Goal: Task Accomplishment & Management: Complete application form

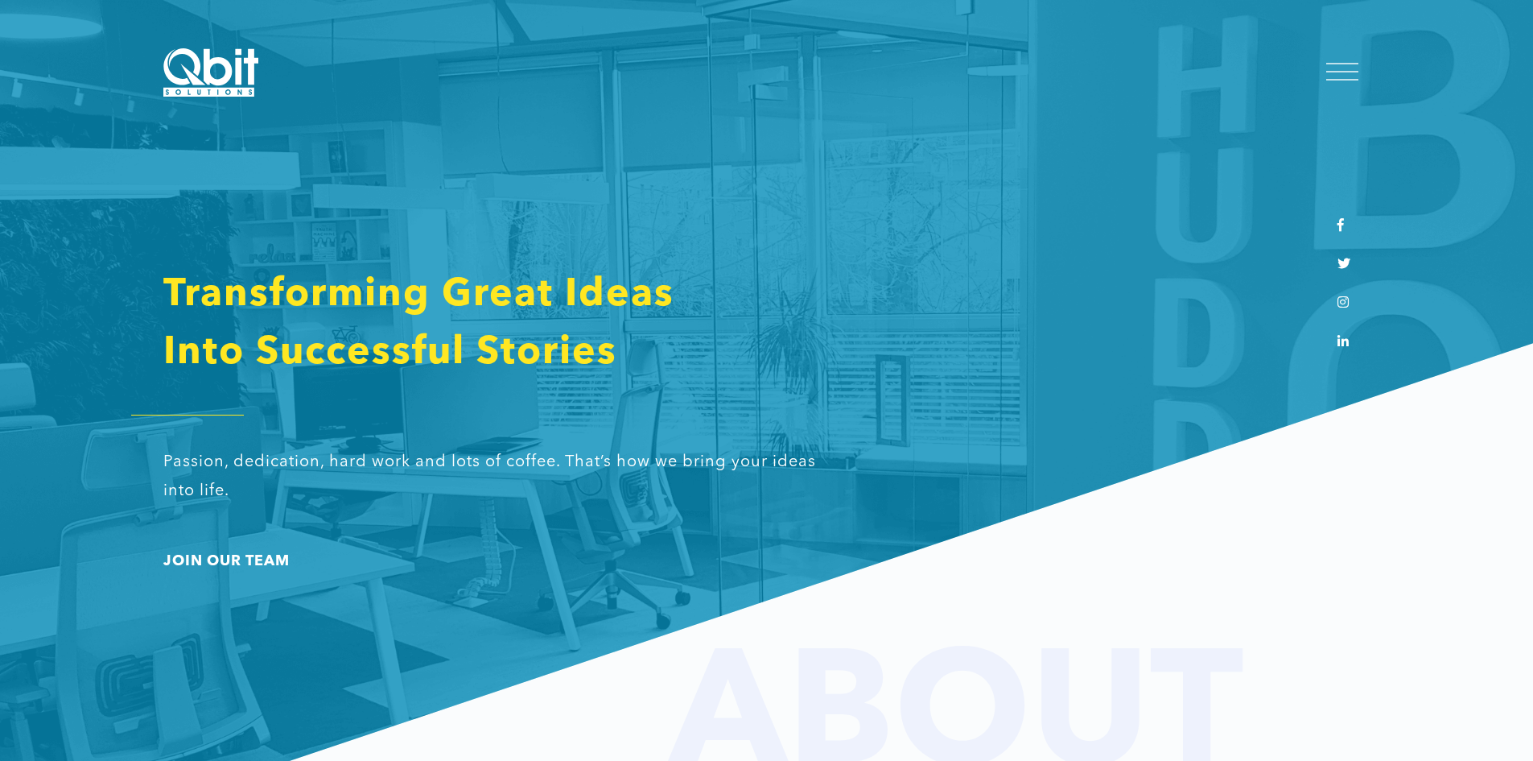
click at [1358, 62] on div at bounding box center [1342, 73] width 56 height 43
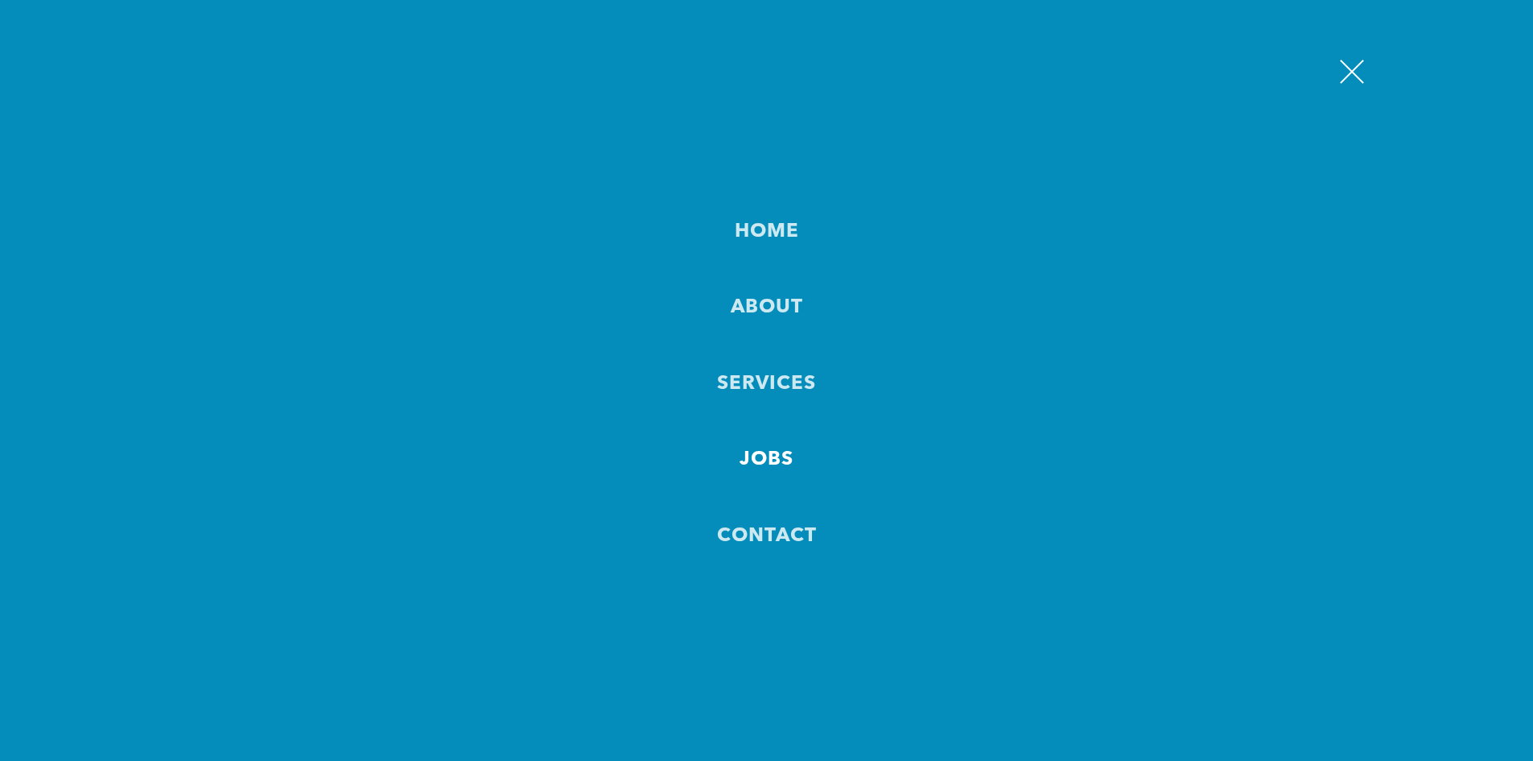
click at [779, 468] on link "JOBS" at bounding box center [767, 460] width 54 height 38
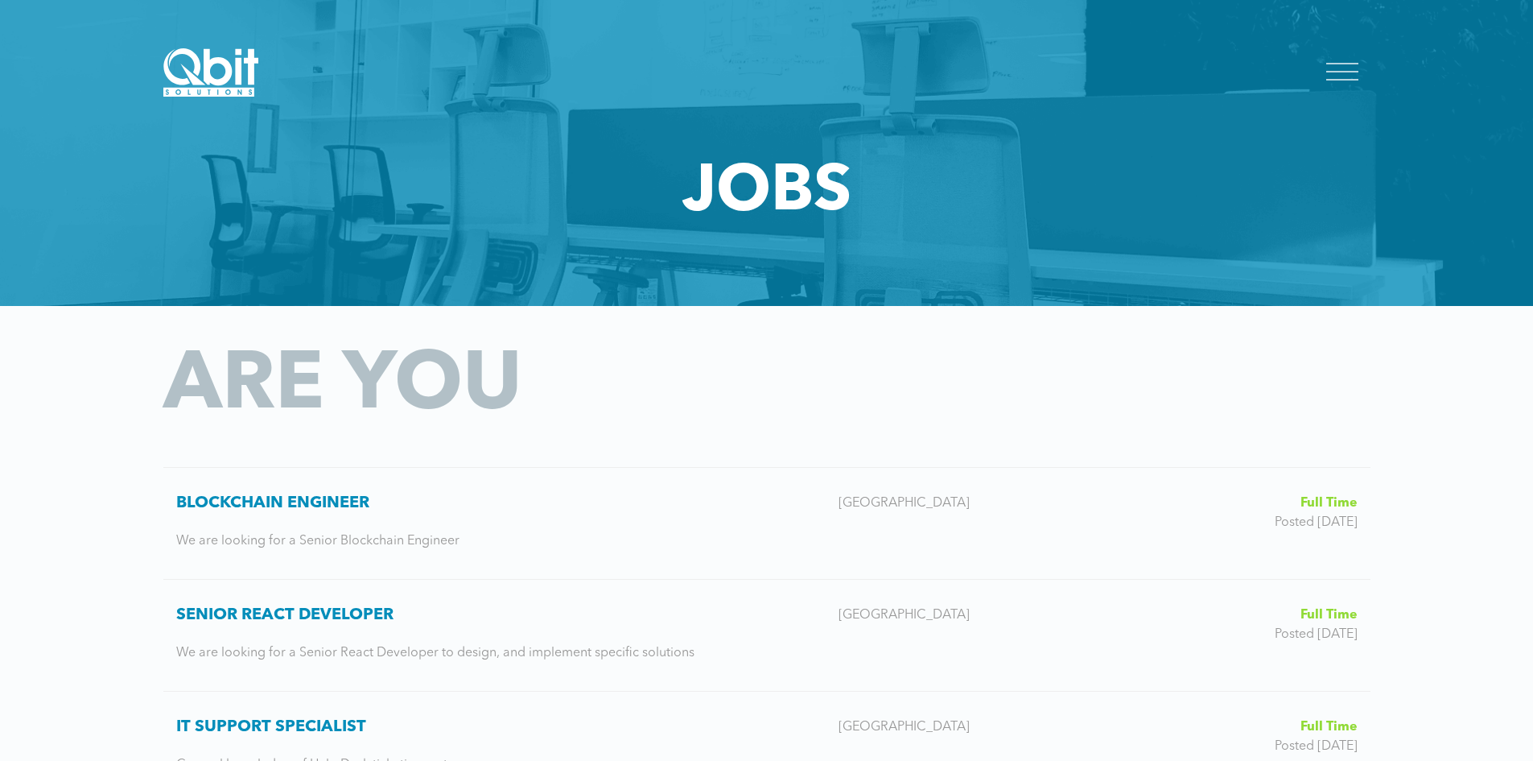
click at [1358, 70] on div at bounding box center [1342, 72] width 32 height 16
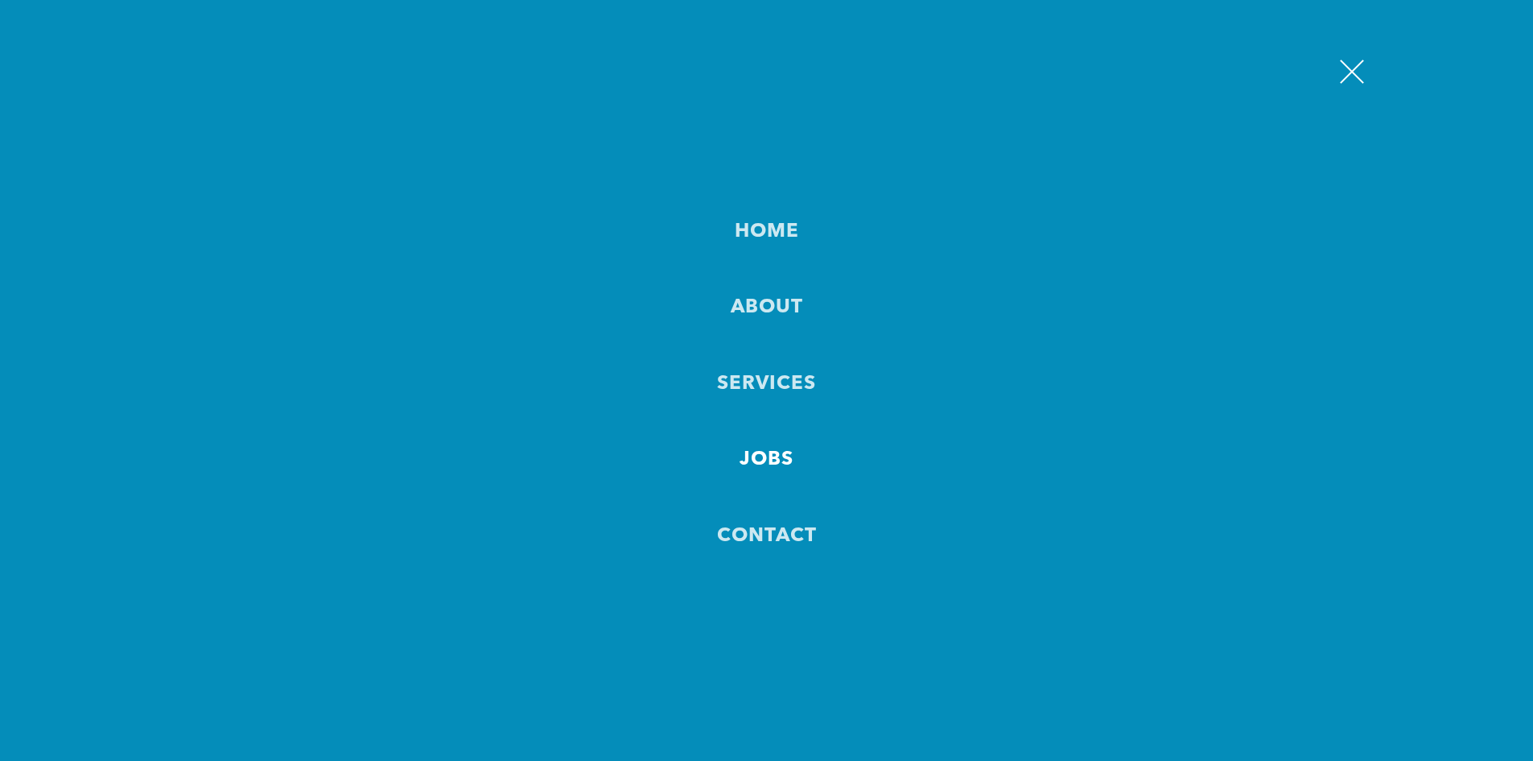
click at [775, 522] on link "Contact" at bounding box center [767, 537] width 100 height 38
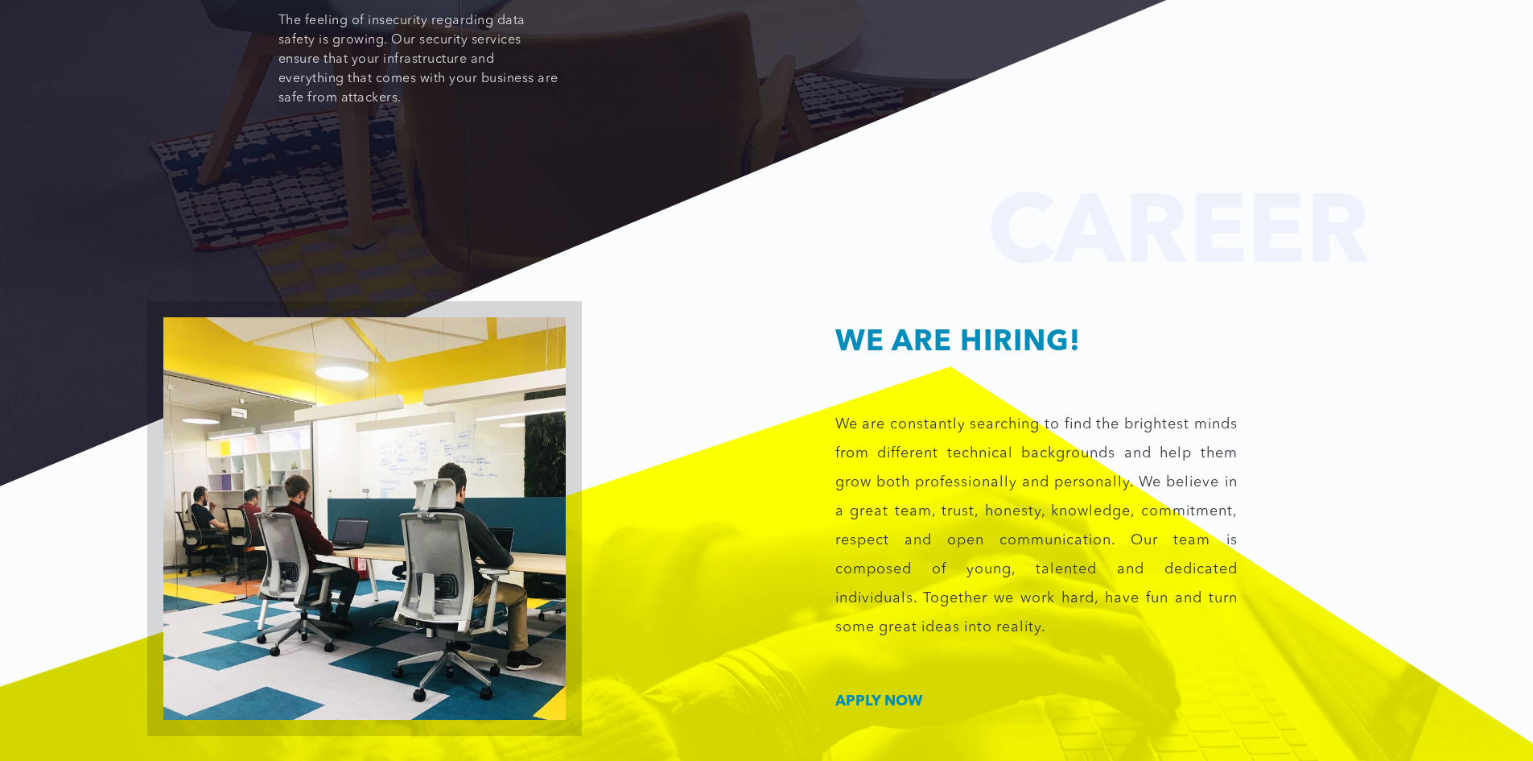
scroll to position [2254, 0]
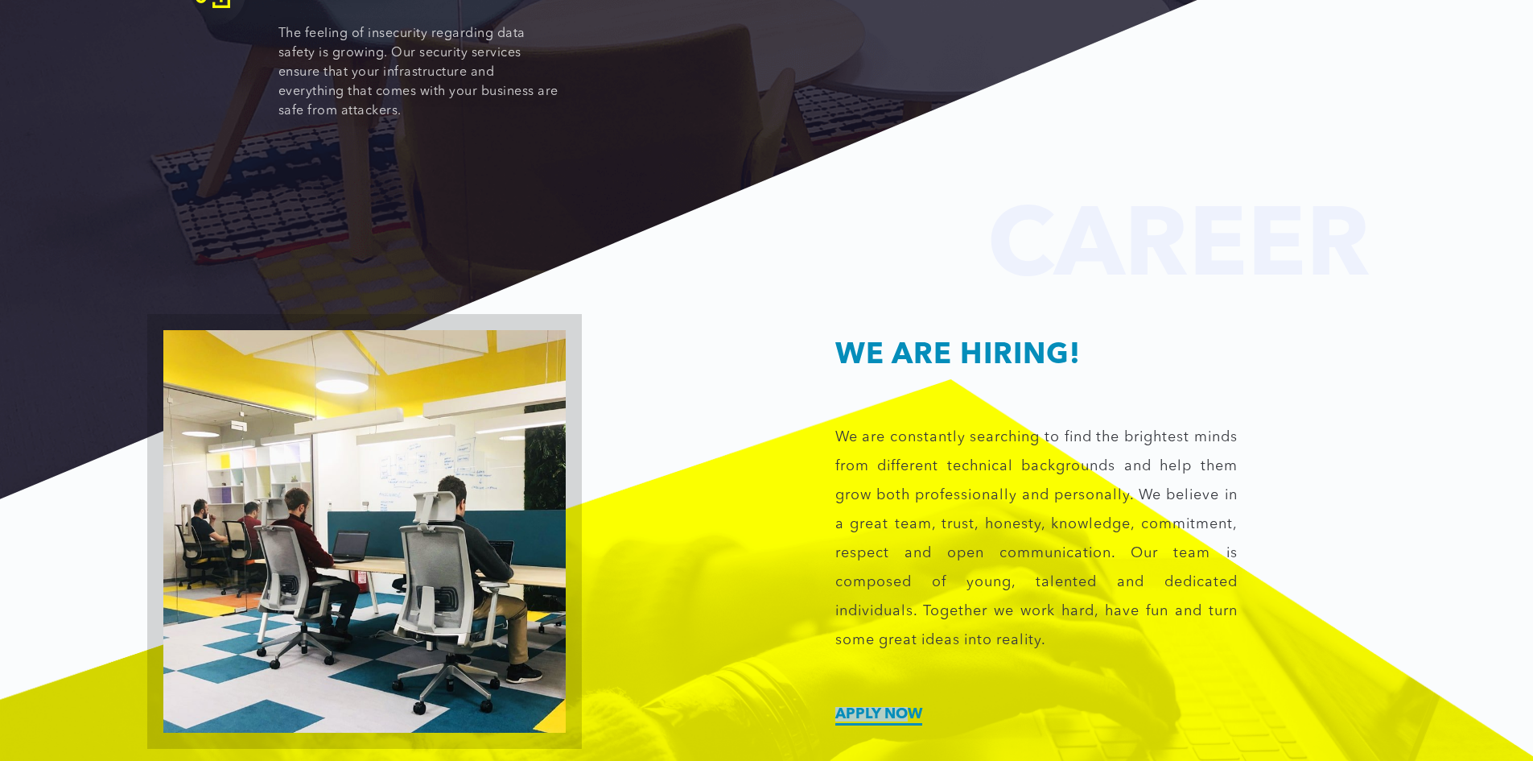
click at [905, 674] on div "WE ARE HIRING! We are constantly searching to find the brightest minds from dif…" at bounding box center [1069, 531] width 604 height 380
click at [901, 707] on link "Apply now" at bounding box center [878, 714] width 87 height 14
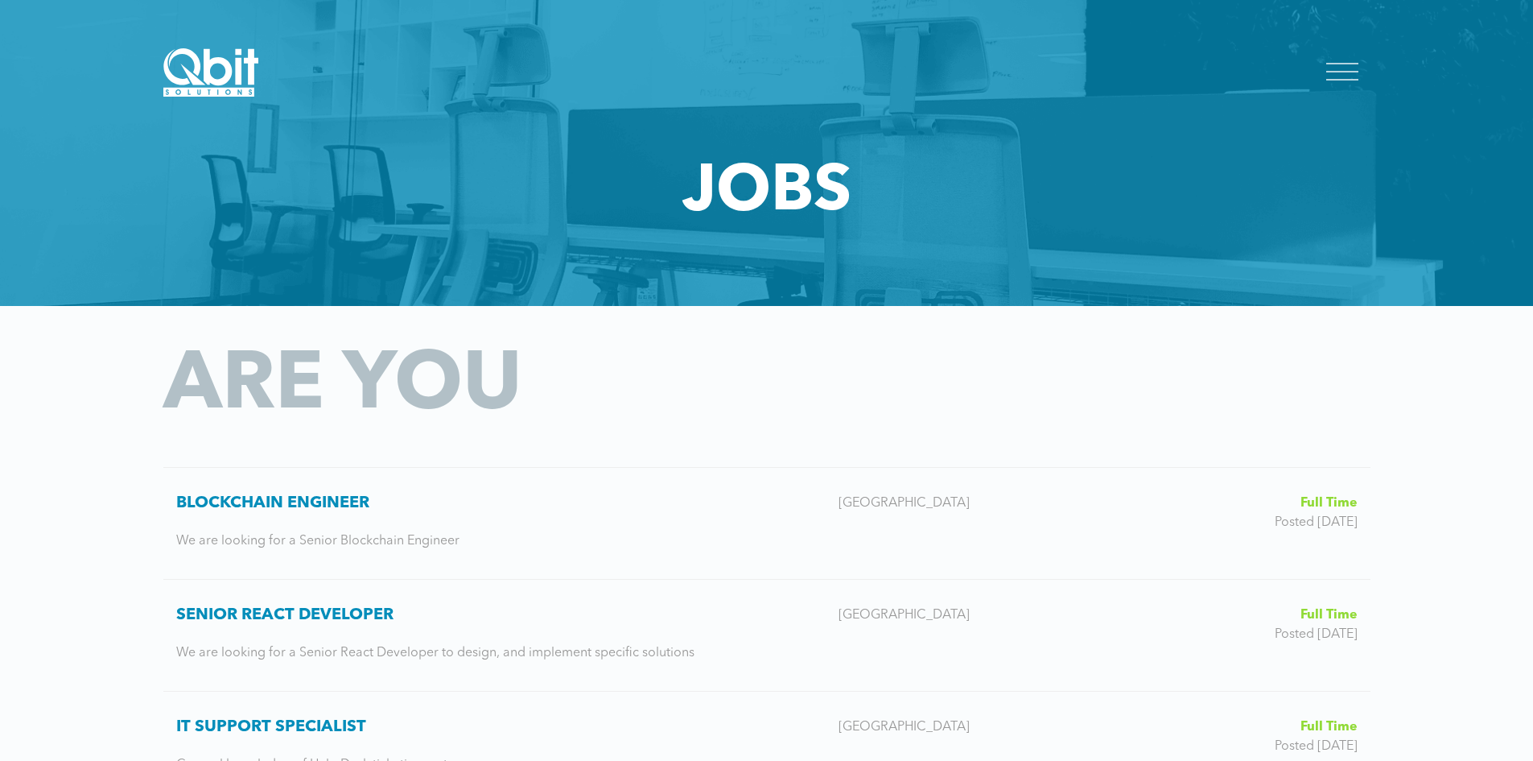
click at [1334, 69] on div at bounding box center [1342, 72] width 32 height 16
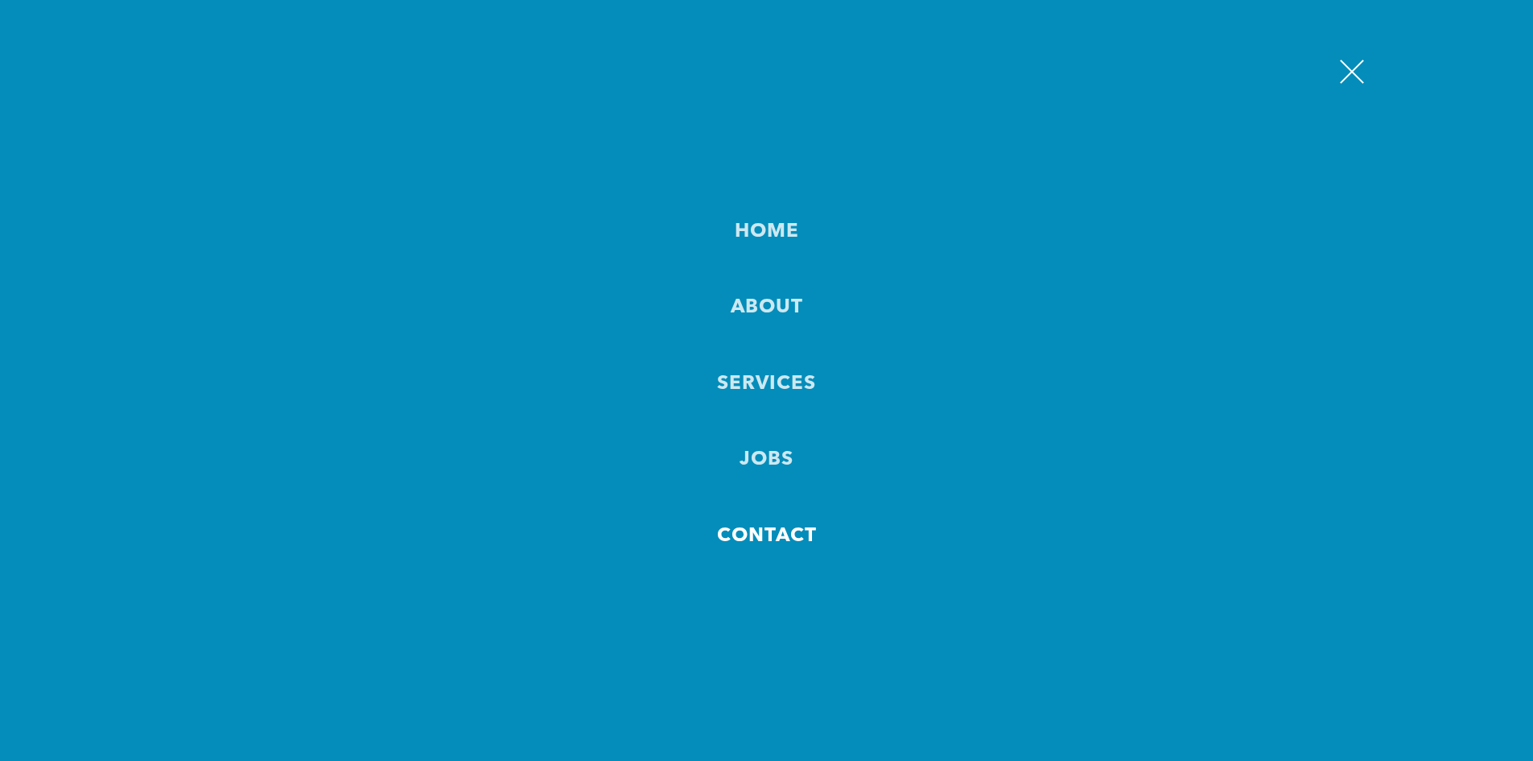
click at [794, 553] on link "Contact" at bounding box center [767, 537] width 100 height 38
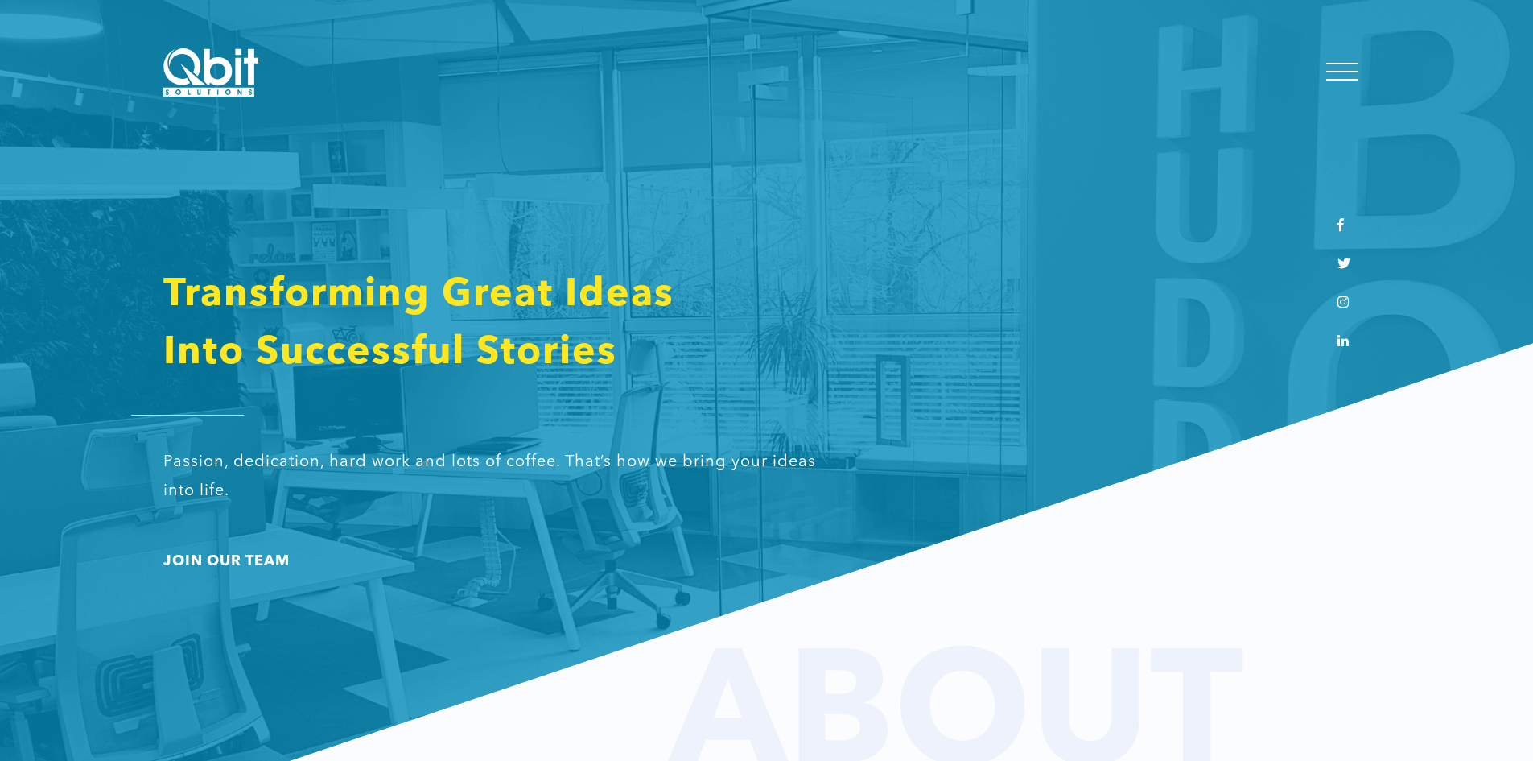
click at [287, 551] on div "Transforming Great Ideas Into Successful Stories Passion, dedication, hard work…" at bounding box center [766, 562] width 1207 height 592
click at [274, 555] on link "JOIN OUR TEAM" at bounding box center [226, 561] width 126 height 14
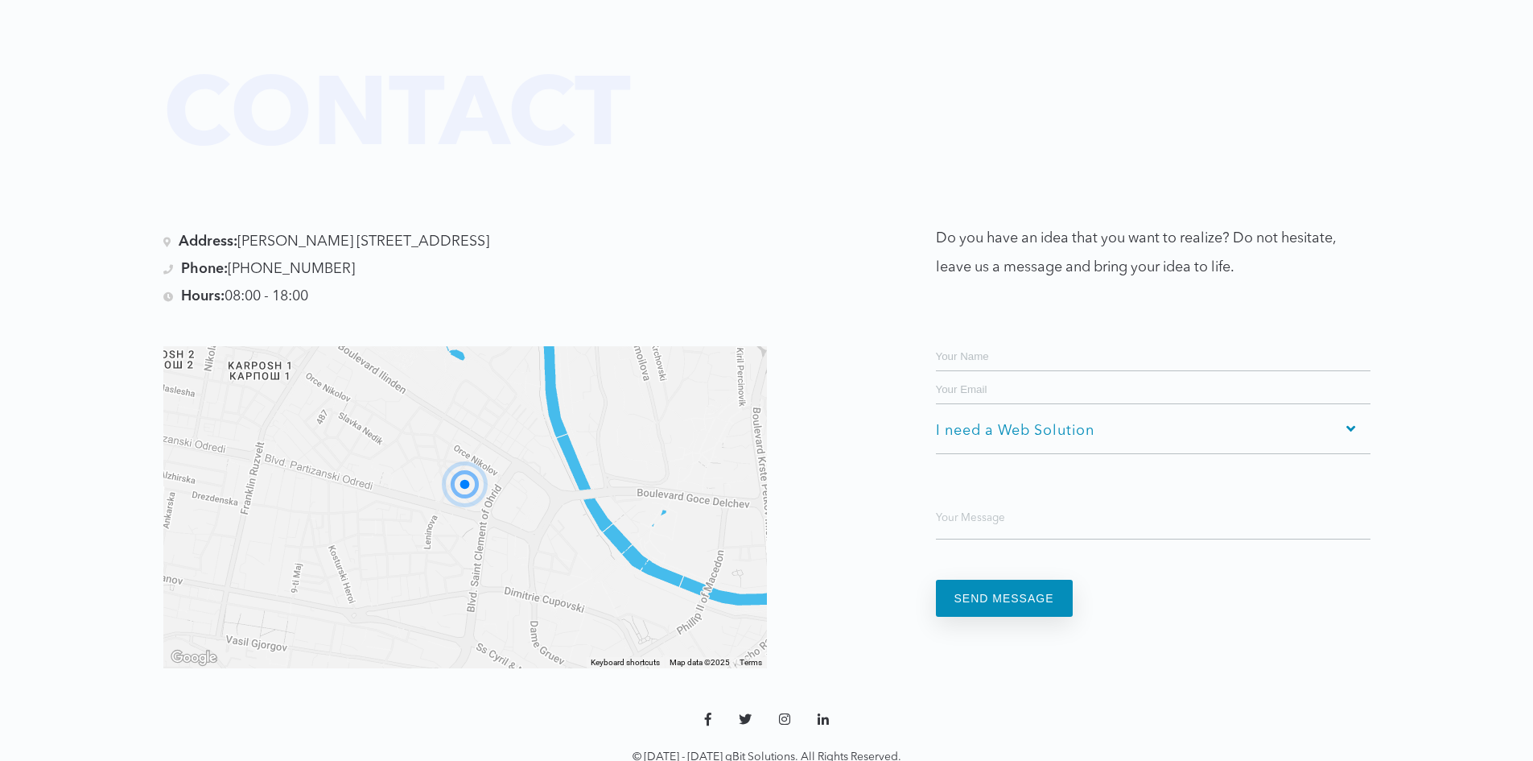
scroll to position [3108, 0]
